Goal: Task Accomplishment & Management: Manage account settings

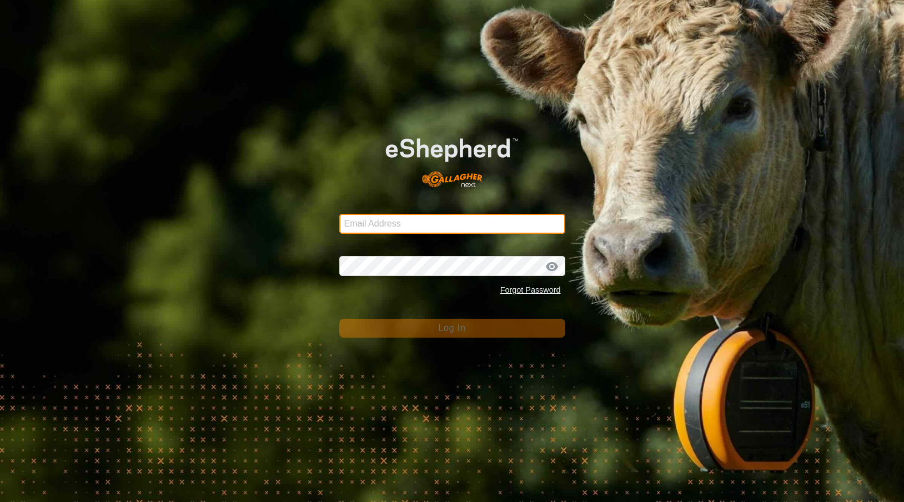
type input "[EMAIL_ADDRESS][PERSON_NAME][DOMAIN_NAME]"
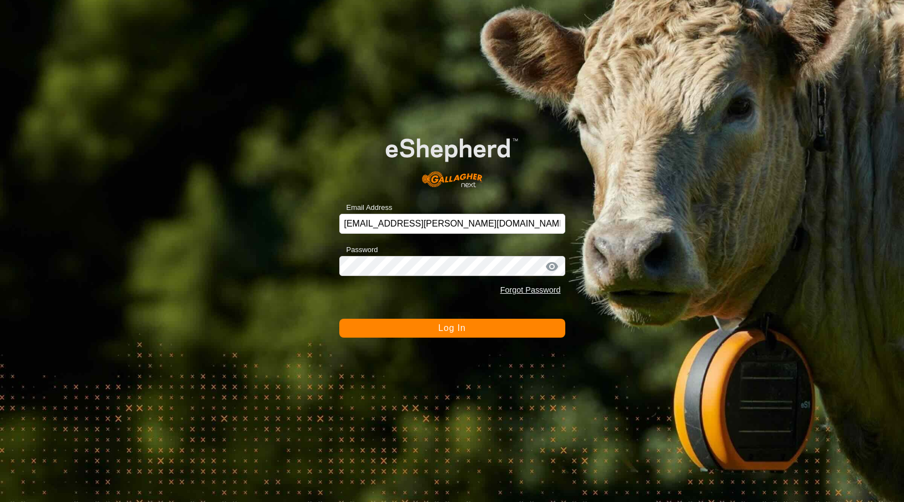
drag, startPoint x: 488, startPoint y: 330, endPoint x: 465, endPoint y: 327, distance: 23.0
click at [488, 330] on button "Log In" at bounding box center [452, 328] width 226 height 19
